Goal: Navigation & Orientation: Find specific page/section

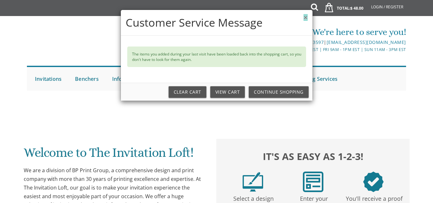
click at [303, 17] on button "×" at bounding box center [305, 17] width 4 height 7
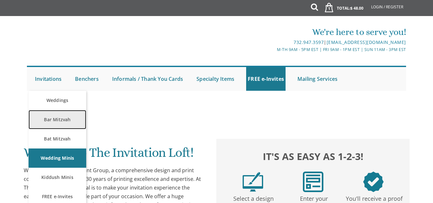
click at [58, 120] on link "Bar Mitzvah" at bounding box center [57, 119] width 58 height 19
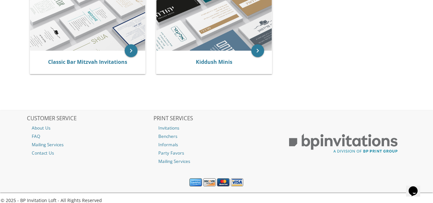
scroll to position [169, 0]
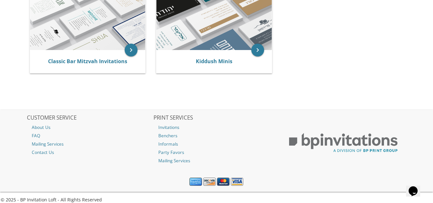
drag, startPoint x: 435, startPoint y: 28, endPoint x: 437, endPoint y: 113, distance: 85.5
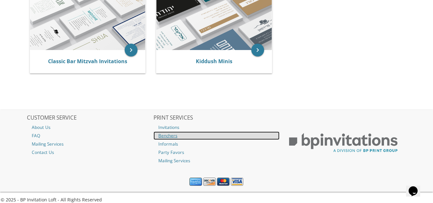
click at [163, 138] on link "Benchers" at bounding box center [216, 135] width 126 height 8
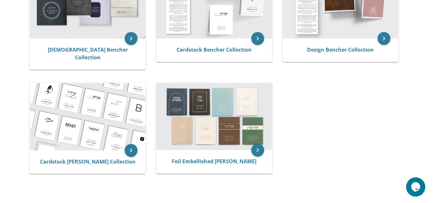
scroll to position [175, 0]
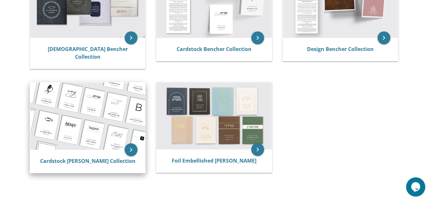
click at [107, 158] on div "Cardstock [PERSON_NAME] Collection" at bounding box center [87, 161] width 115 height 23
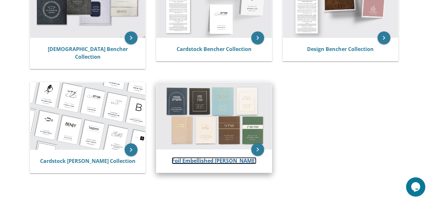
click at [192, 157] on link "Foil Embellished [PERSON_NAME]" at bounding box center [214, 160] width 85 height 7
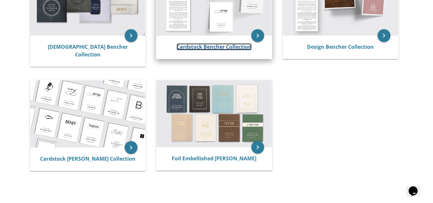
click at [202, 47] on link "Cardstock Bencher Collection" at bounding box center [213, 46] width 75 height 7
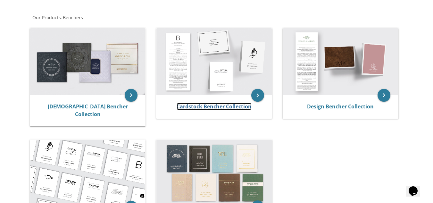
scroll to position [80, 0]
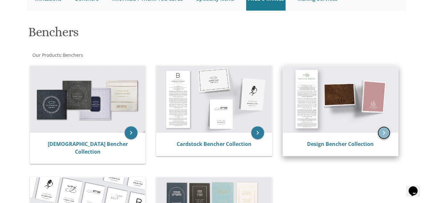
click at [382, 133] on icon "keyboard_arrow_right" at bounding box center [383, 132] width 13 height 13
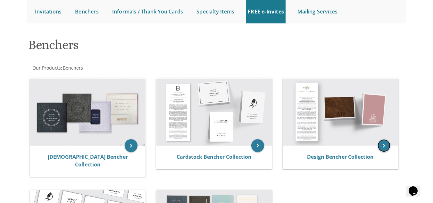
scroll to position [69, 0]
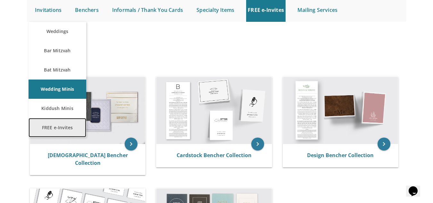
click at [46, 125] on link "FREE e-Invites" at bounding box center [57, 127] width 58 height 19
